Goal: Book appointment/travel/reservation

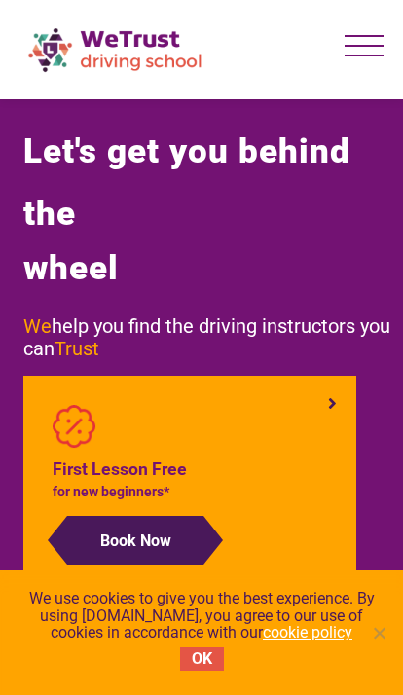
scroll to position [29, 0]
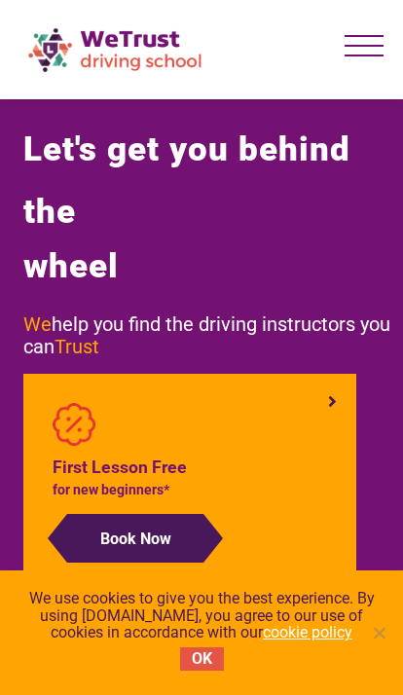
click at [213, 650] on button "OK" at bounding box center [202, 659] width 44 height 23
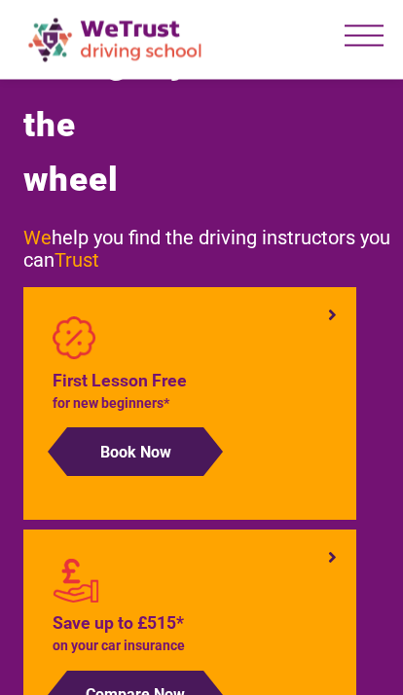
scroll to position [116, 0]
click at [95, 451] on button "Book Now" at bounding box center [135, 451] width 136 height 49
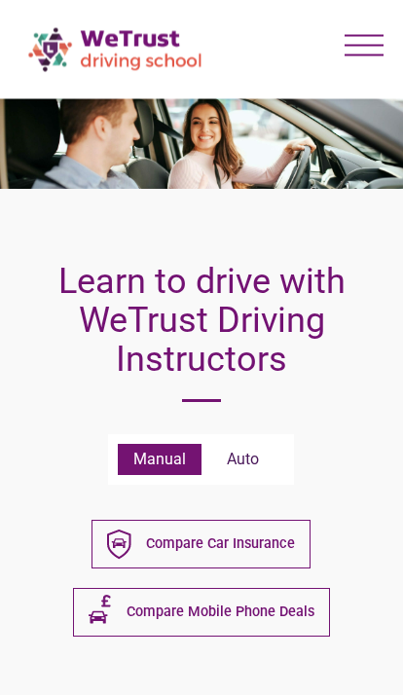
scroll to position [19, 0]
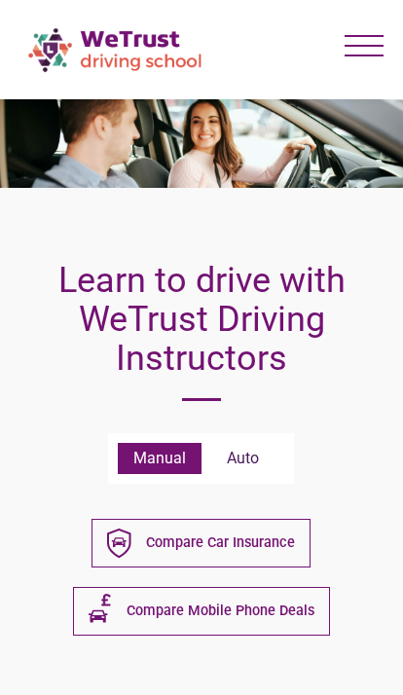
click at [233, 466] on label "Auto" at bounding box center [243, 458] width 83 height 31
click at [119, 444] on input "Auto" at bounding box center [118, 443] width 1 height 1
radio input "true"
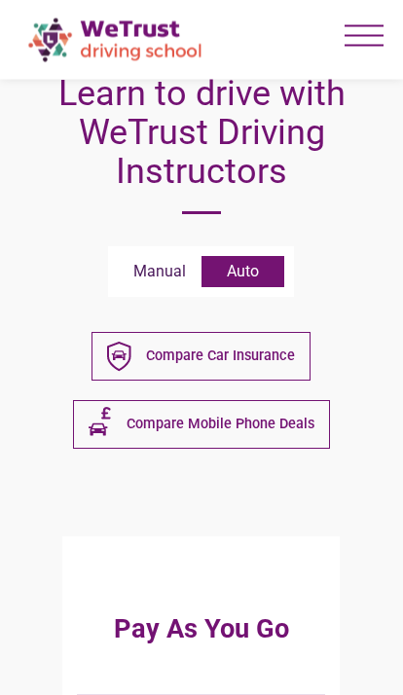
scroll to position [0, 0]
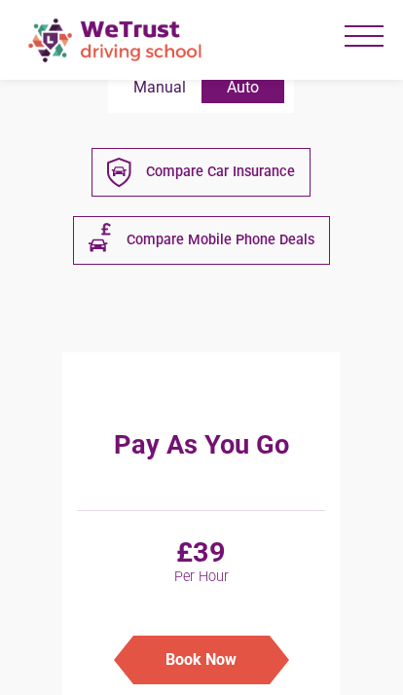
click at [240, 655] on button "Book Now" at bounding box center [201, 660] width 136 height 49
type input "Auto - Pay As You Go : £38"
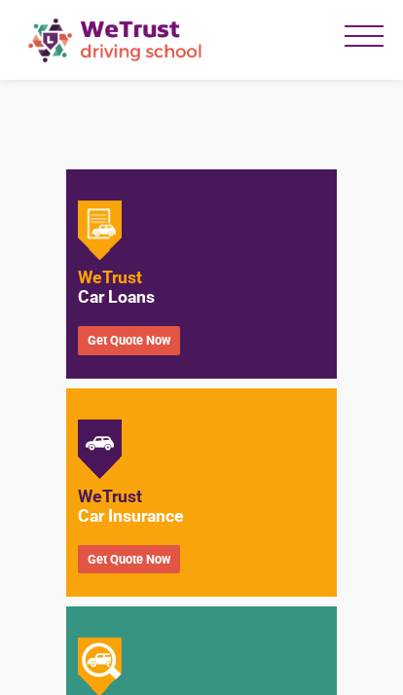
scroll to position [5080, 0]
